Goal: Task Accomplishment & Management: Use online tool/utility

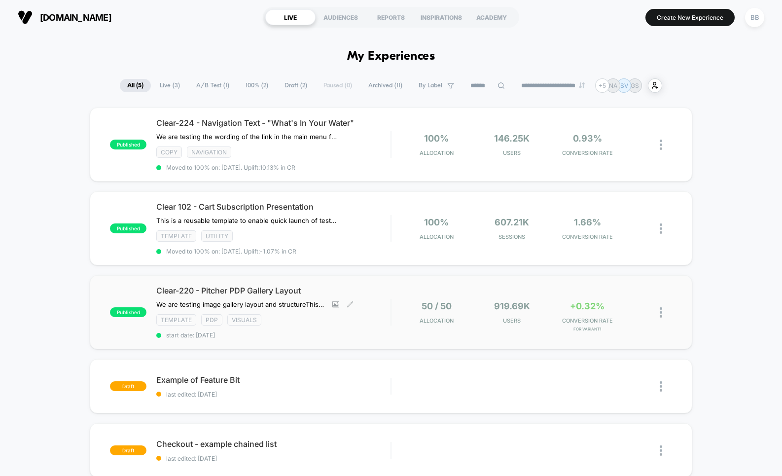
click at [321, 310] on div "Clear-220 - Pitcher PDP Gallery Layout We are testing image gallery layout and …" at bounding box center [273, 311] width 234 height 53
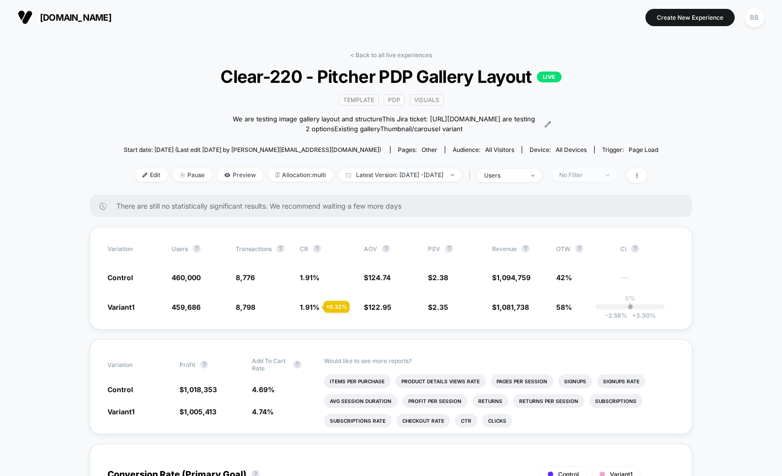
click at [598, 178] on div "No Filter" at bounding box center [578, 174] width 39 height 7
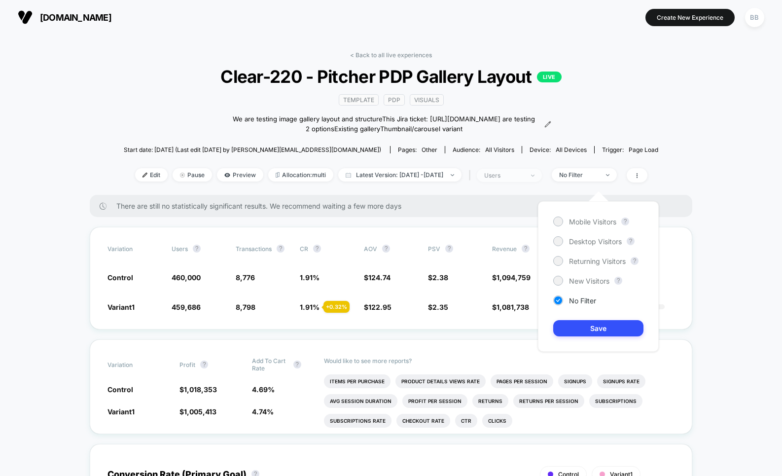
click at [524, 179] on div "users" at bounding box center [503, 175] width 39 height 7
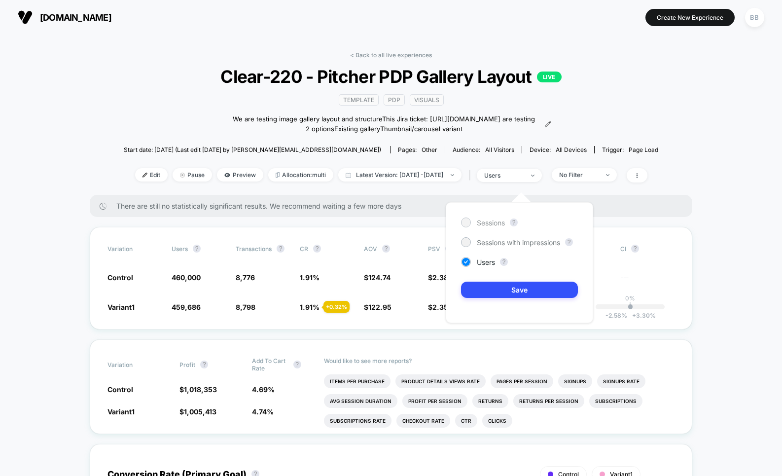
click at [471, 224] on div "Sessions" at bounding box center [483, 222] width 44 height 10
click at [532, 293] on button "Save" at bounding box center [519, 289] width 117 height 16
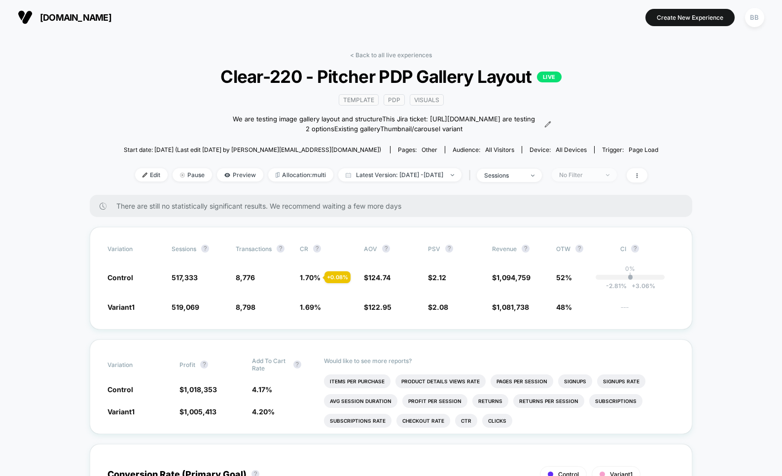
click at [581, 181] on span "No Filter" at bounding box center [584, 174] width 65 height 13
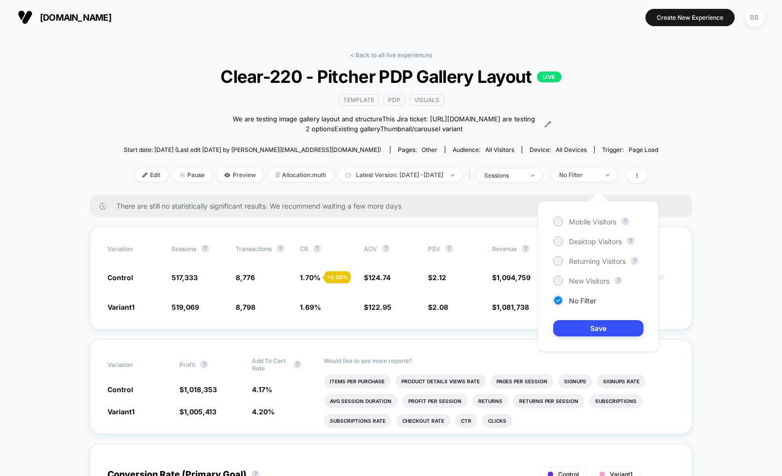
drag, startPoint x: 718, startPoint y: 210, endPoint x: 664, endPoint y: 195, distance: 56.3
